Goal: Task Accomplishment & Management: Use online tool/utility

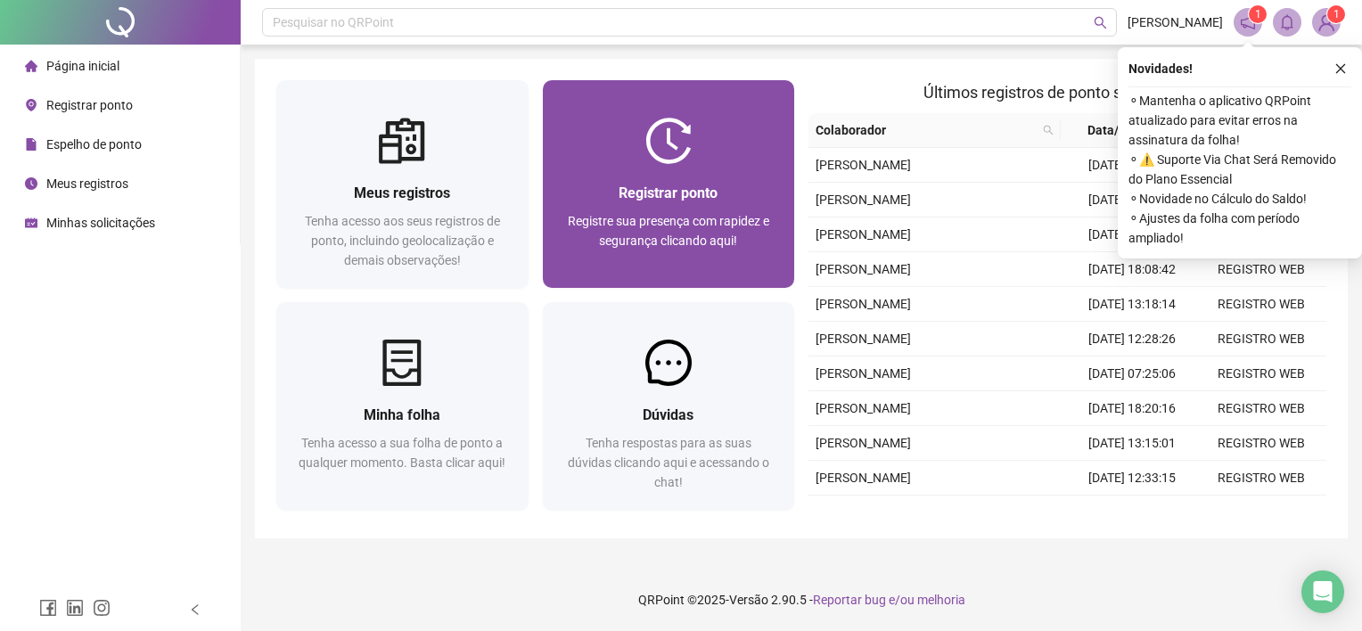
click at [737, 127] on div at bounding box center [669, 141] width 252 height 46
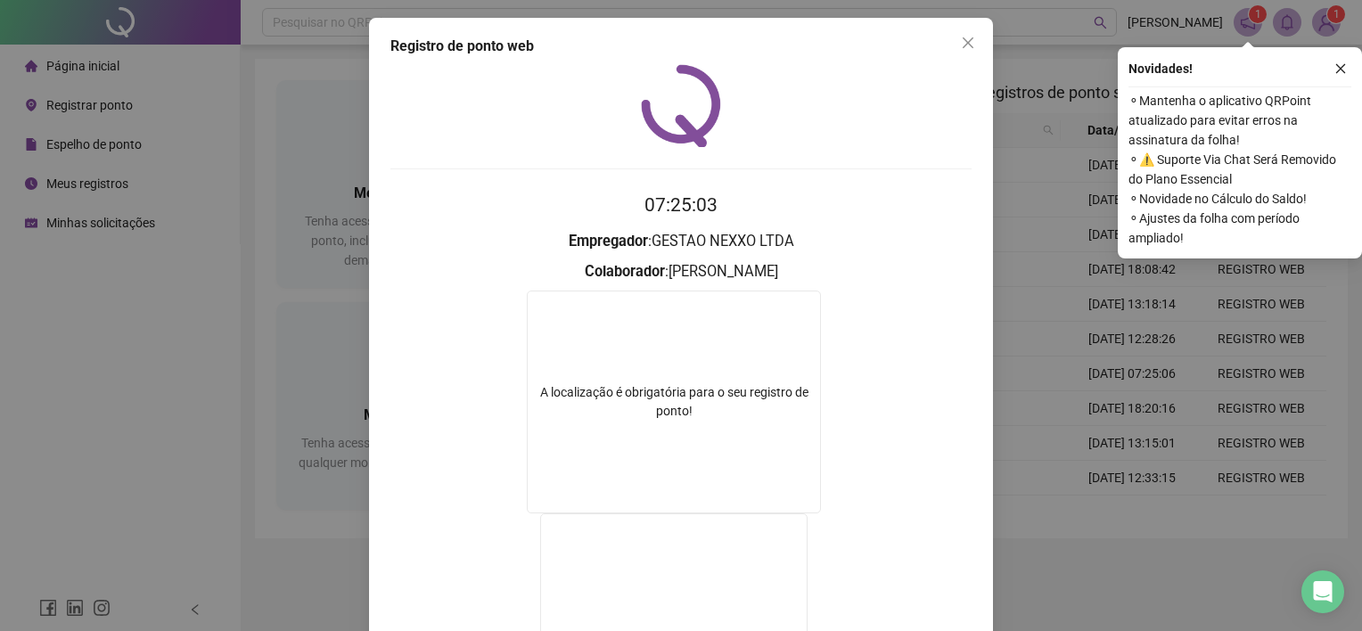
click at [1066, 72] on div "Registro de ponto web 07:25:03 Empregador : GESTAO NEXXO LTDA Colaborador : [PE…" at bounding box center [681, 315] width 1362 height 631
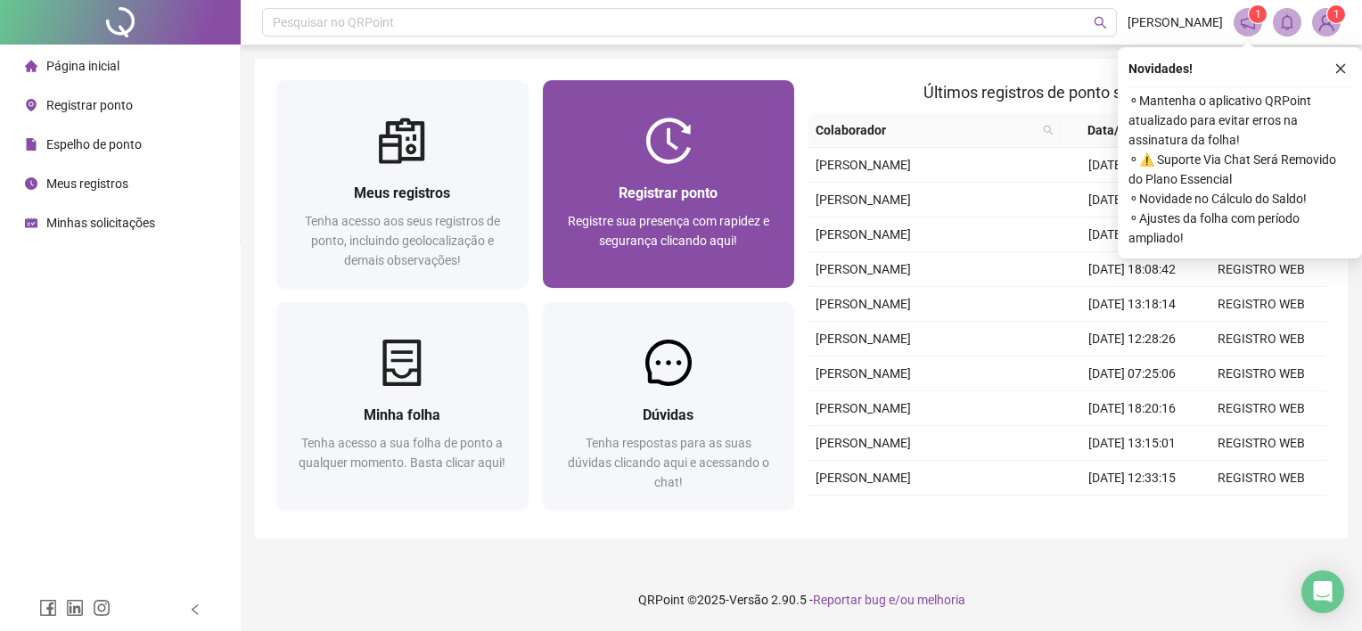
click at [778, 89] on div "Registrar ponto Registre sua presença com rapidez e segurança clicando aqui!" at bounding box center [669, 184] width 252 height 208
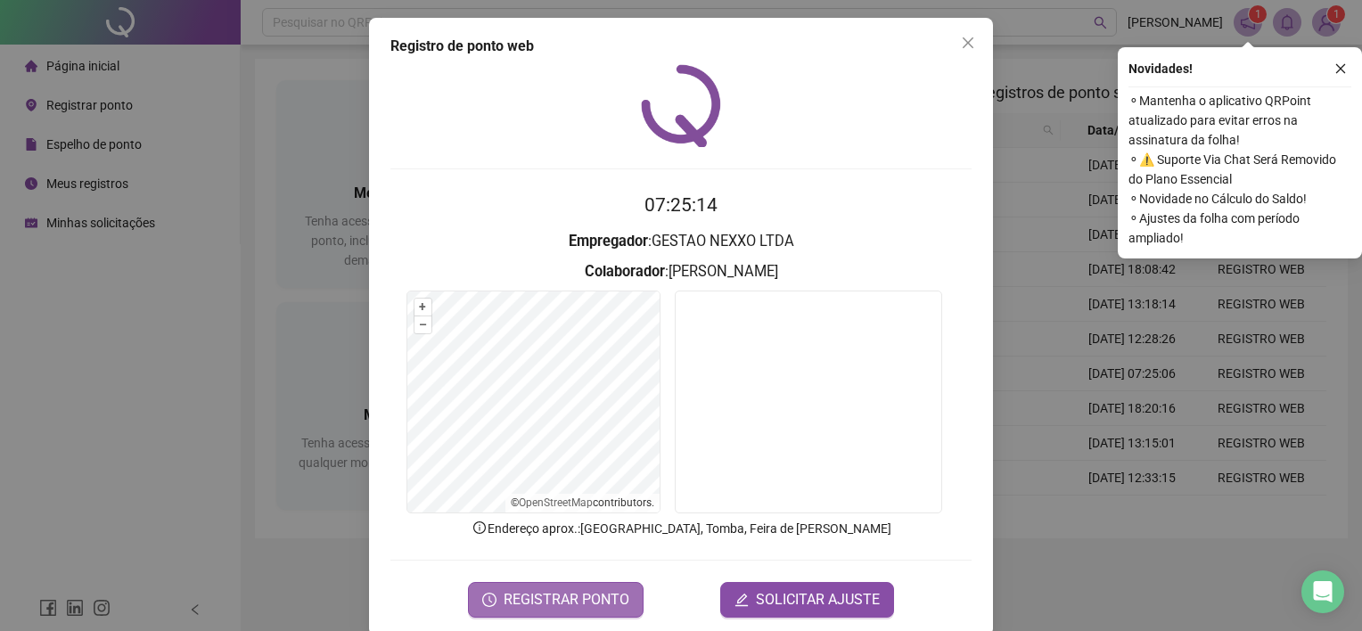
click at [612, 607] on span "REGISTRAR PONTO" at bounding box center [567, 599] width 126 height 21
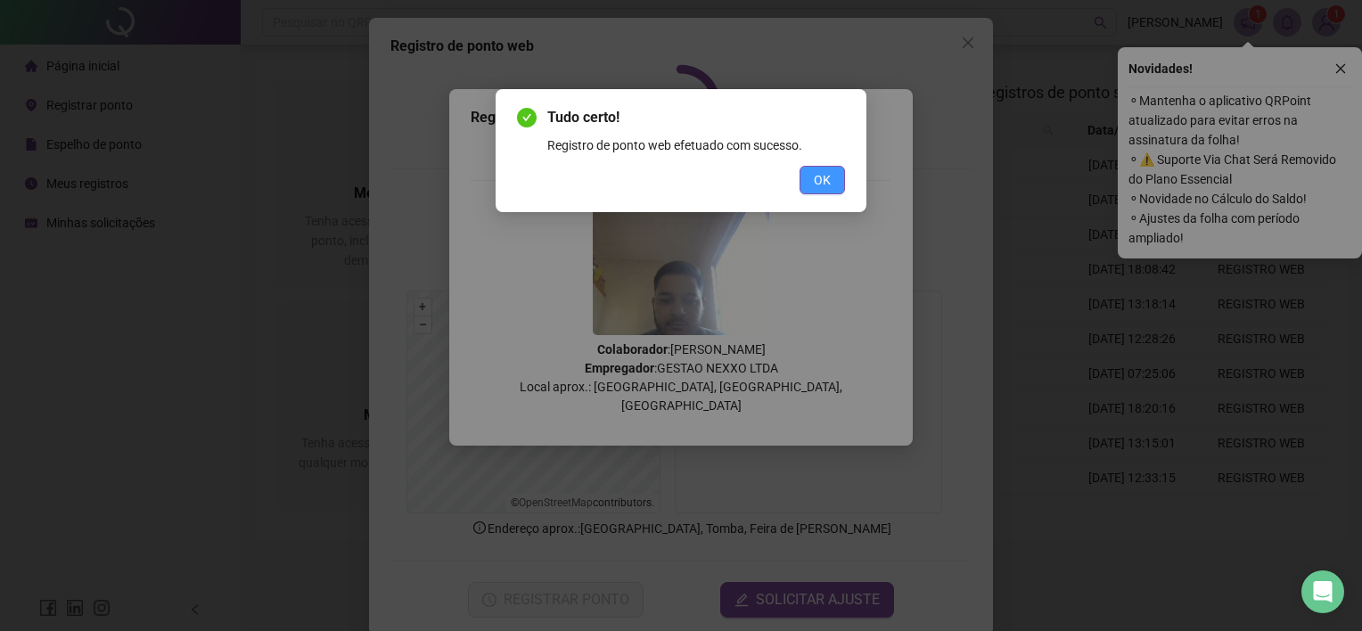
click at [826, 182] on span "OK" at bounding box center [822, 180] width 17 height 20
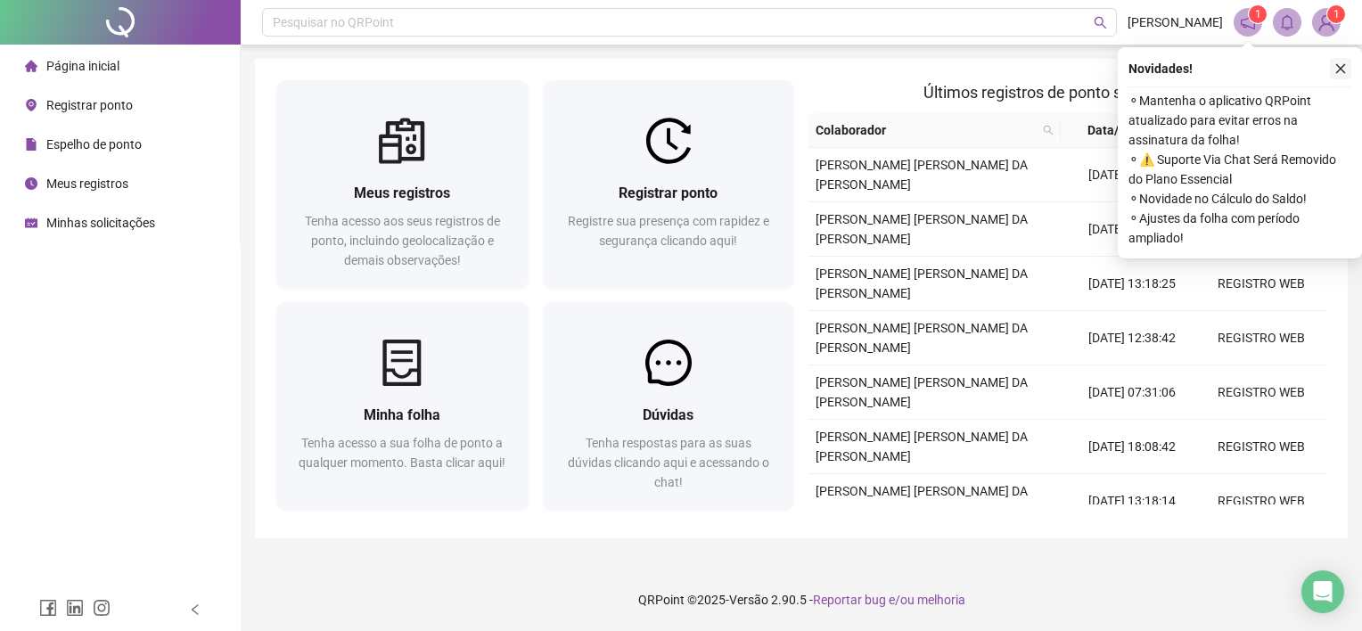
click at [1343, 62] on icon "close" at bounding box center [1341, 68] width 12 height 12
